Goal: Find specific page/section: Find specific page/section

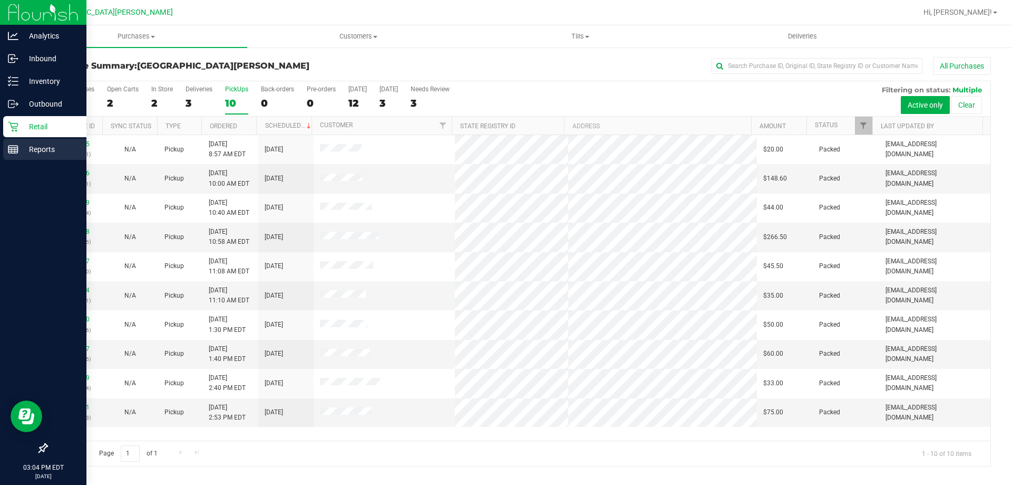
click at [21, 154] on p "Reports" at bounding box center [49, 149] width 63 height 13
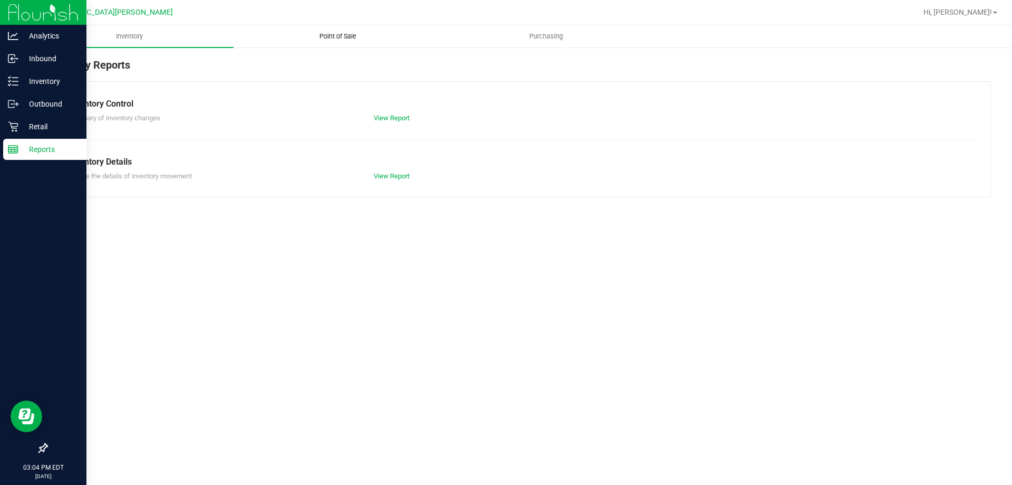
click at [328, 32] on span "Point of Sale" at bounding box center [337, 36] width 65 height 9
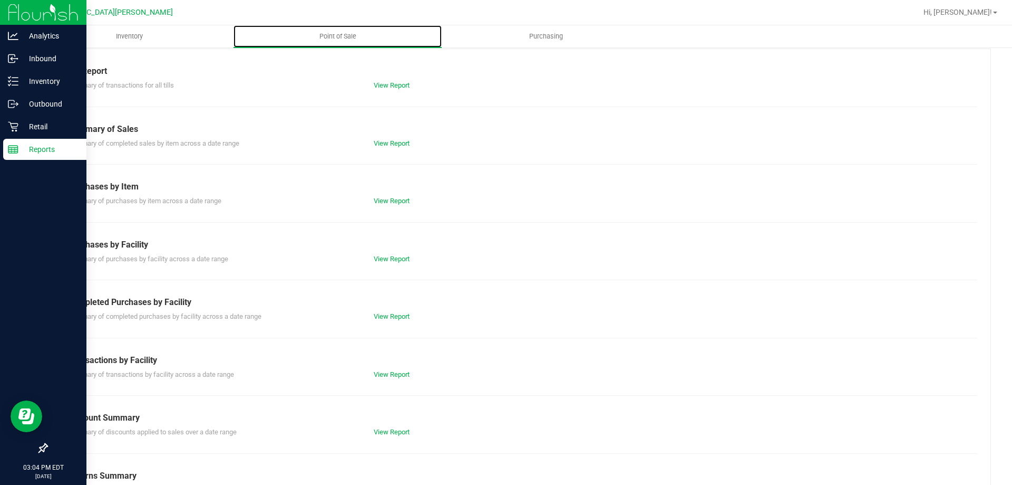
scroll to position [70, 0]
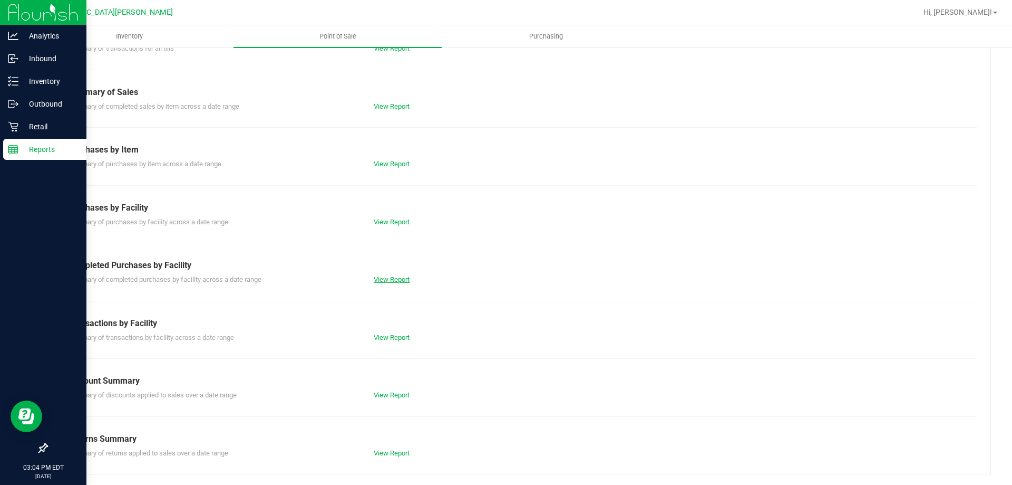
click at [389, 282] on link "View Report" at bounding box center [392, 279] width 36 height 8
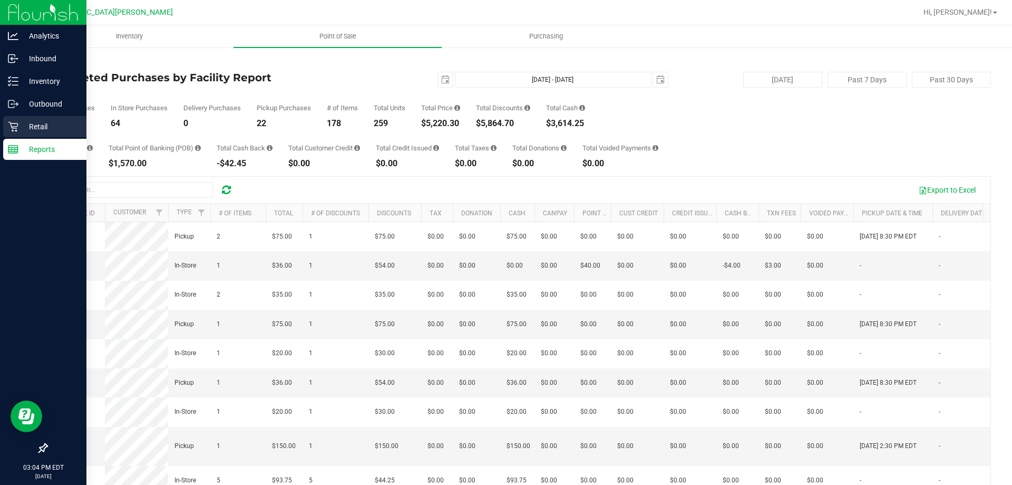
click at [20, 128] on p "Retail" at bounding box center [49, 126] width 63 height 13
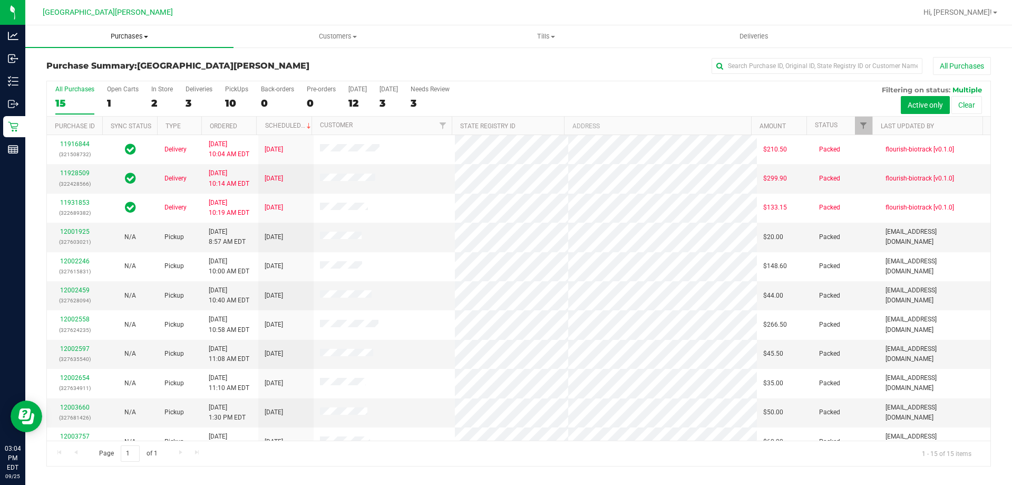
click at [139, 34] on span "Purchases" at bounding box center [129, 36] width 208 height 9
click at [86, 79] on span "Fulfillment" at bounding box center [57, 76] width 65 height 9
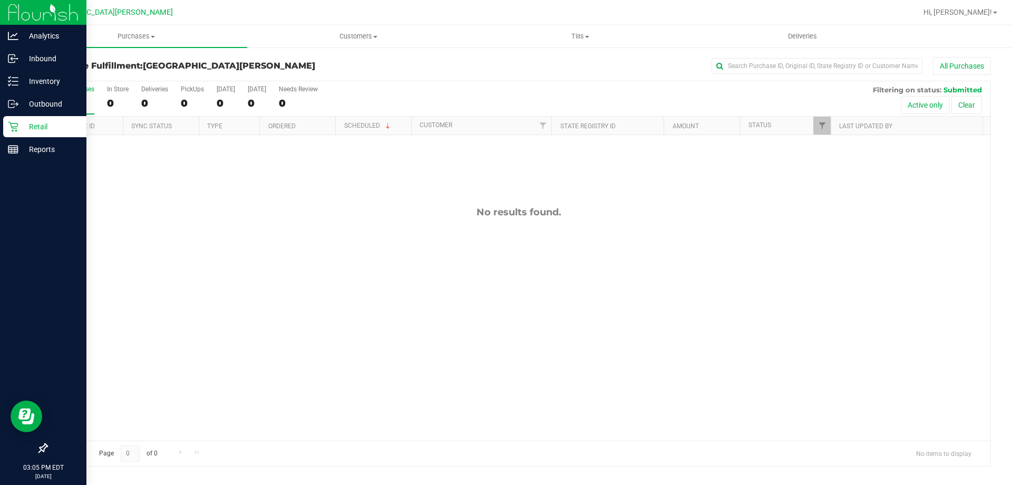
click at [17, 125] on icon at bounding box center [13, 126] width 11 height 11
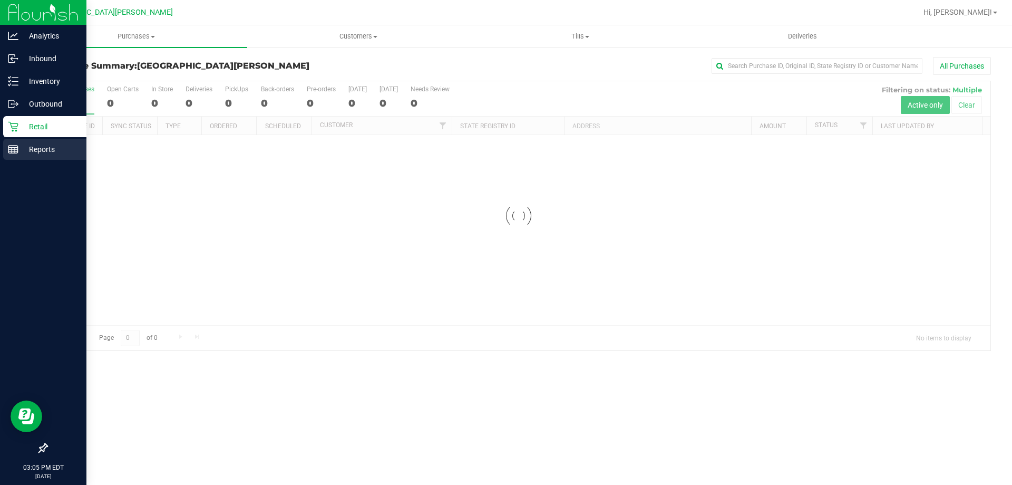
click at [12, 156] on div "Reports" at bounding box center [44, 149] width 83 height 21
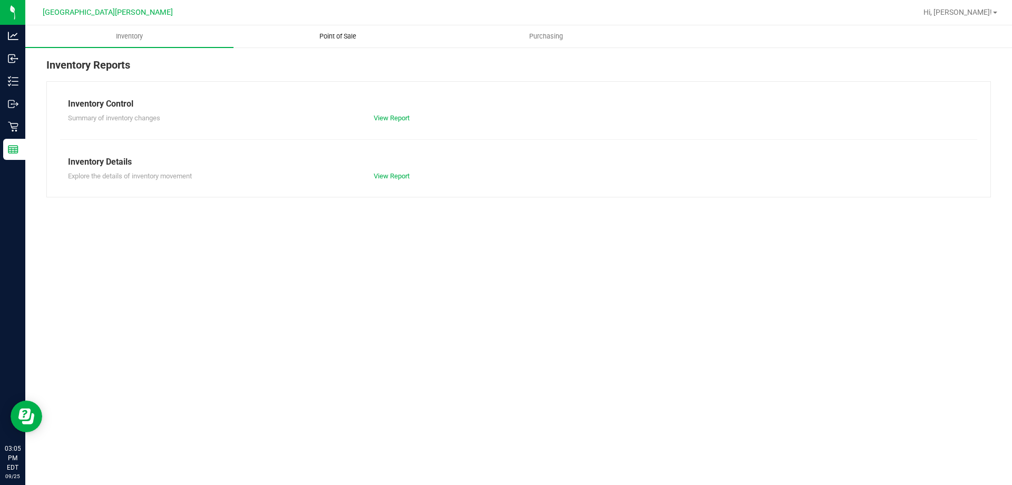
click at [334, 36] on span "Point of Sale" at bounding box center [337, 36] width 65 height 9
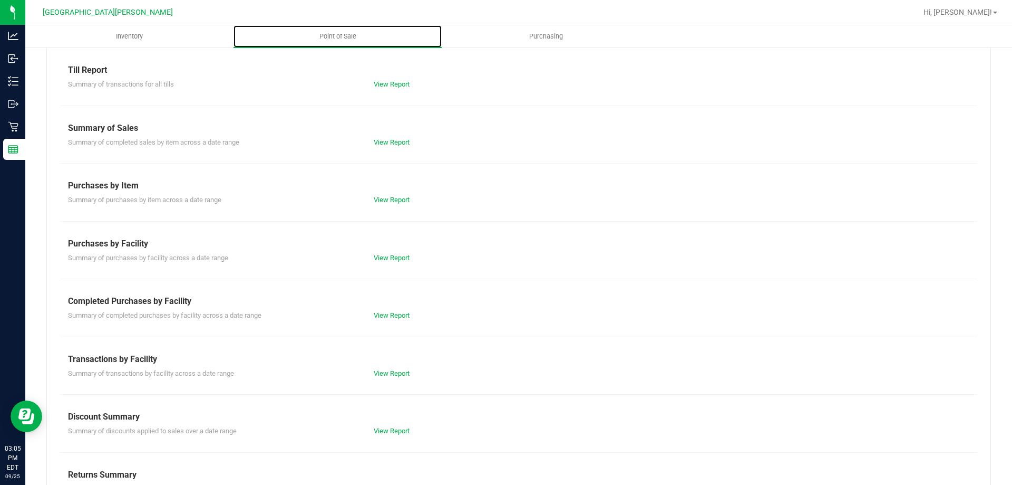
scroll to position [70, 0]
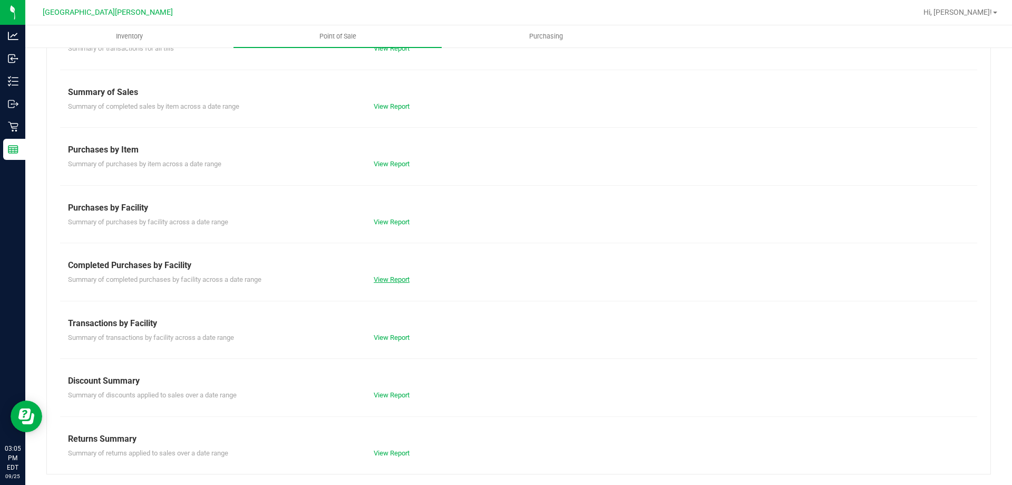
click at [396, 282] on link "View Report" at bounding box center [392, 279] width 36 height 8
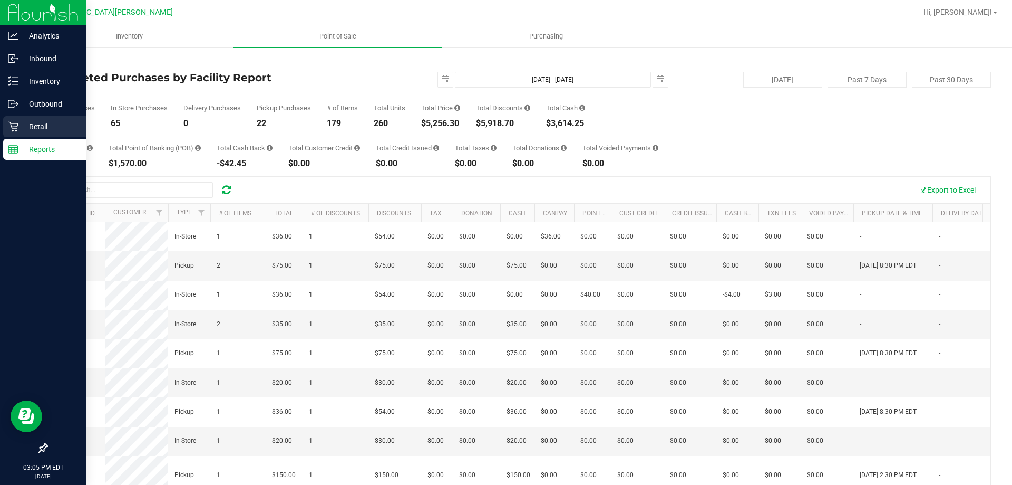
click at [35, 126] on p "Retail" at bounding box center [49, 126] width 63 height 13
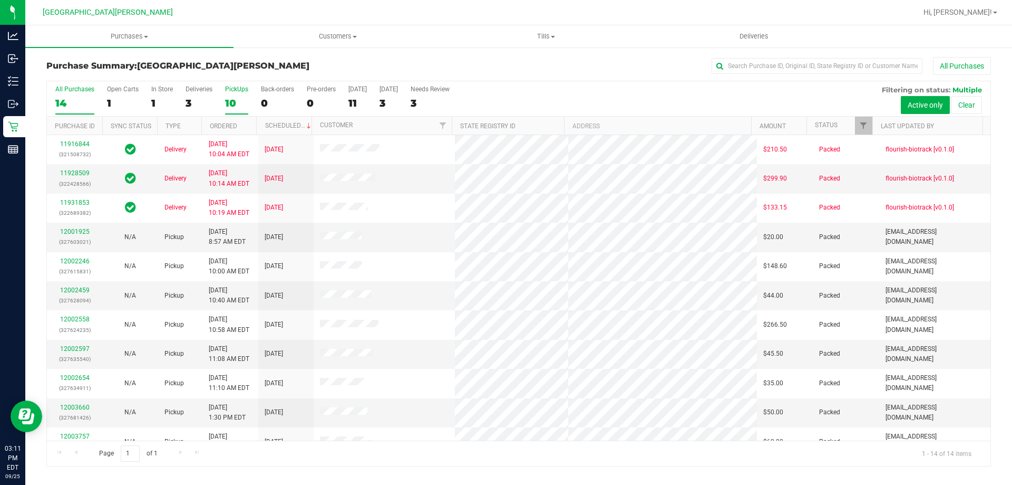
click at [229, 84] on div "All Purchases 14 Open Carts 1 In Store 1 Deliveries 3 PickUps 10 Back-orders 0 …" at bounding box center [519, 85] width 944 height 8
click at [232, 103] on div "10" at bounding box center [236, 103] width 23 height 12
click at [0, 0] on input "PickUps 10" at bounding box center [0, 0] width 0 height 0
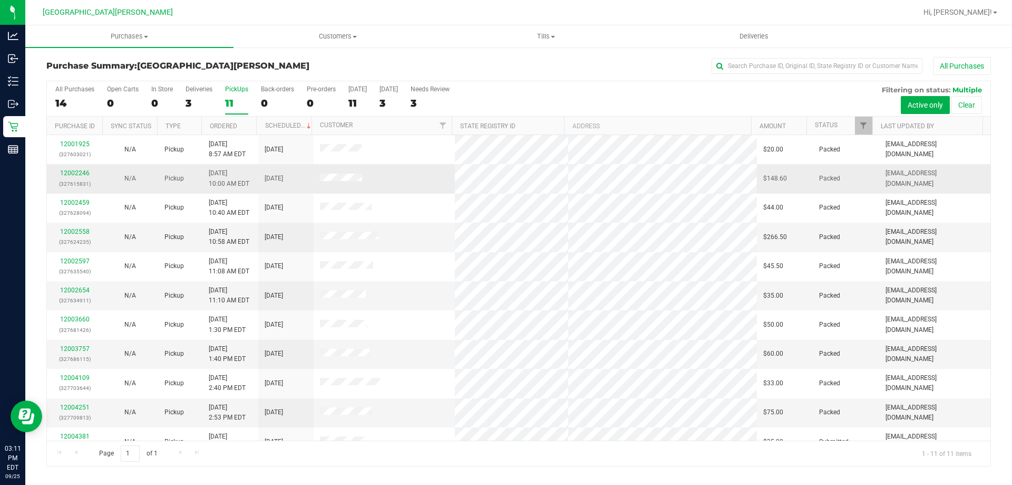
scroll to position [15, 0]
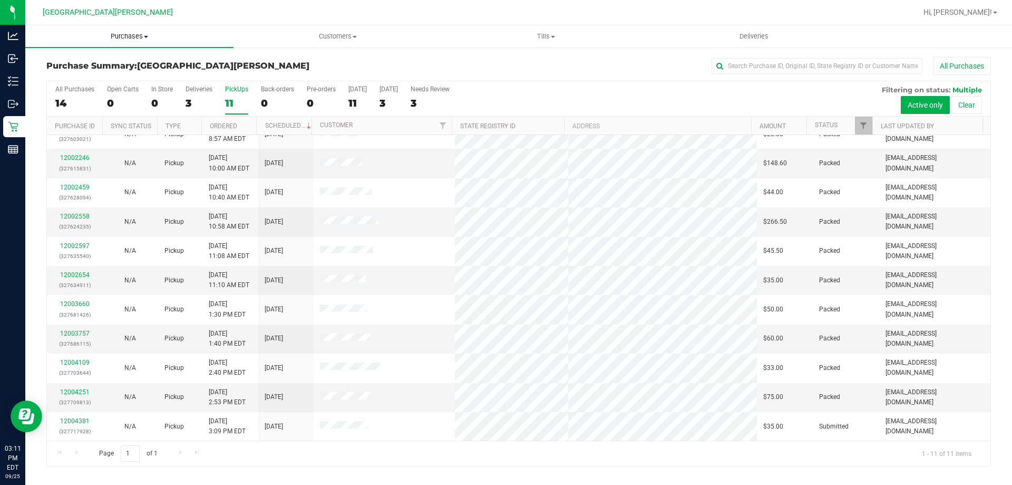
click at [141, 32] on span "Purchases" at bounding box center [129, 36] width 208 height 9
click at [95, 82] on li "Fulfillment" at bounding box center [129, 76] width 208 height 13
